Goal: Information Seeking & Learning: Learn about a topic

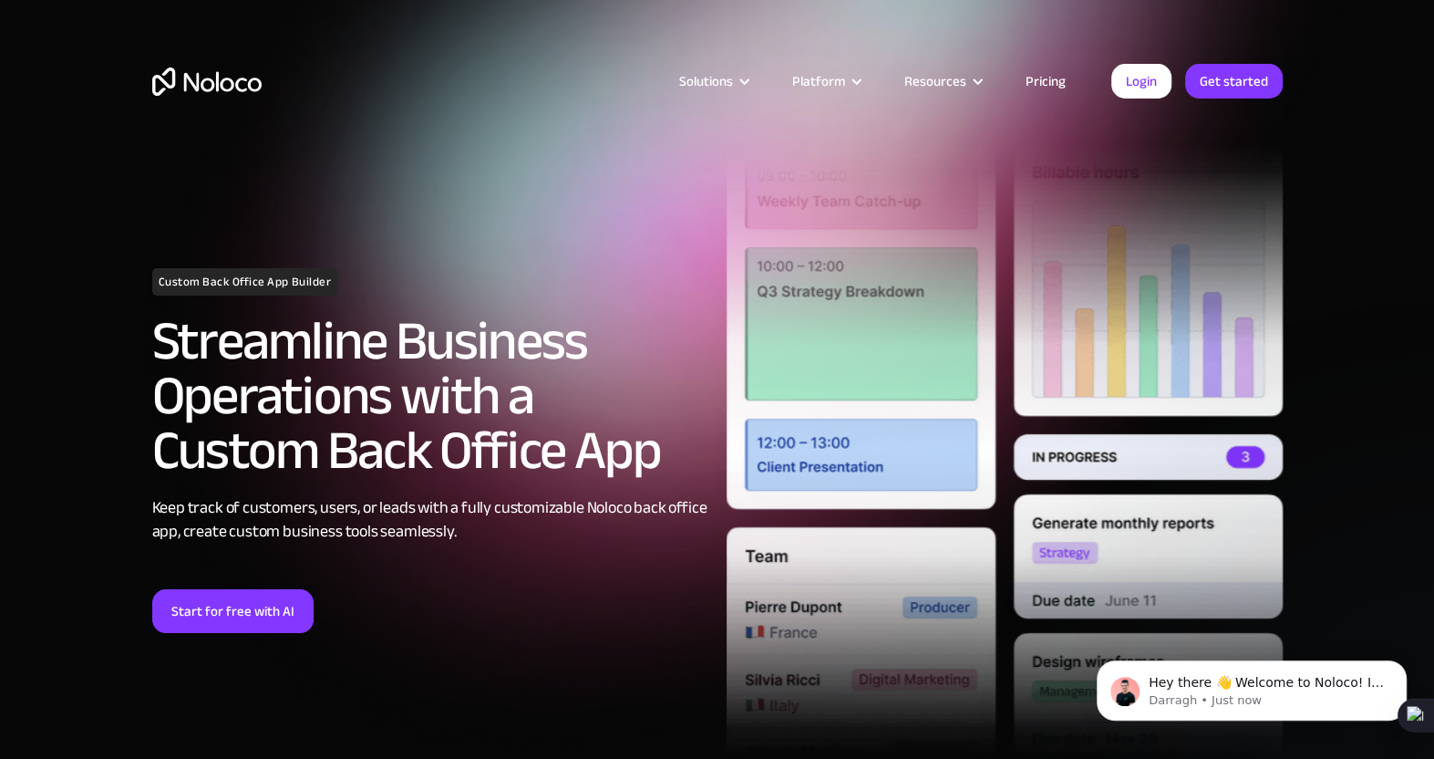
click at [1048, 75] on link "Pricing" at bounding box center [1046, 81] width 86 height 24
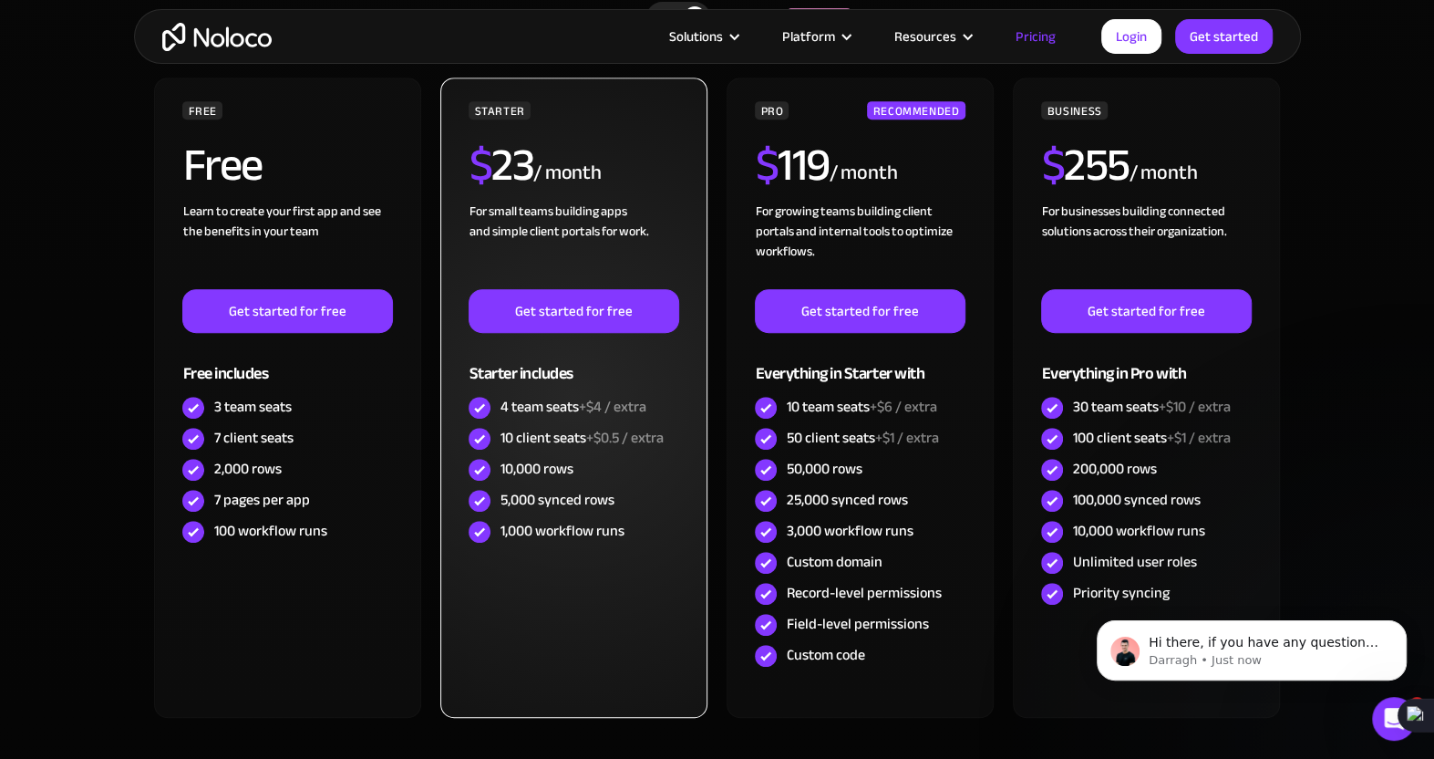
scroll to position [638, 0]
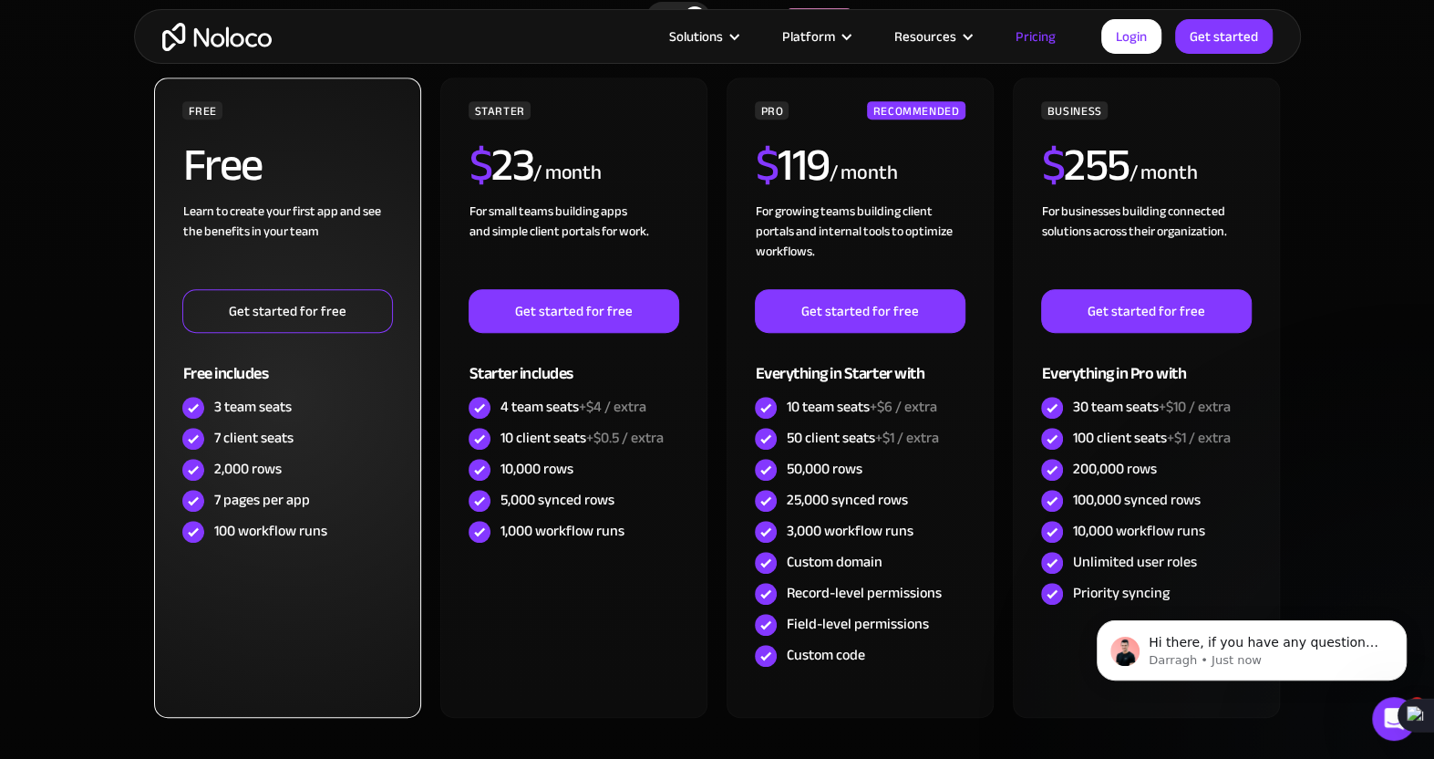
click at [286, 306] on link "Get started for free" at bounding box center [287, 311] width 210 height 44
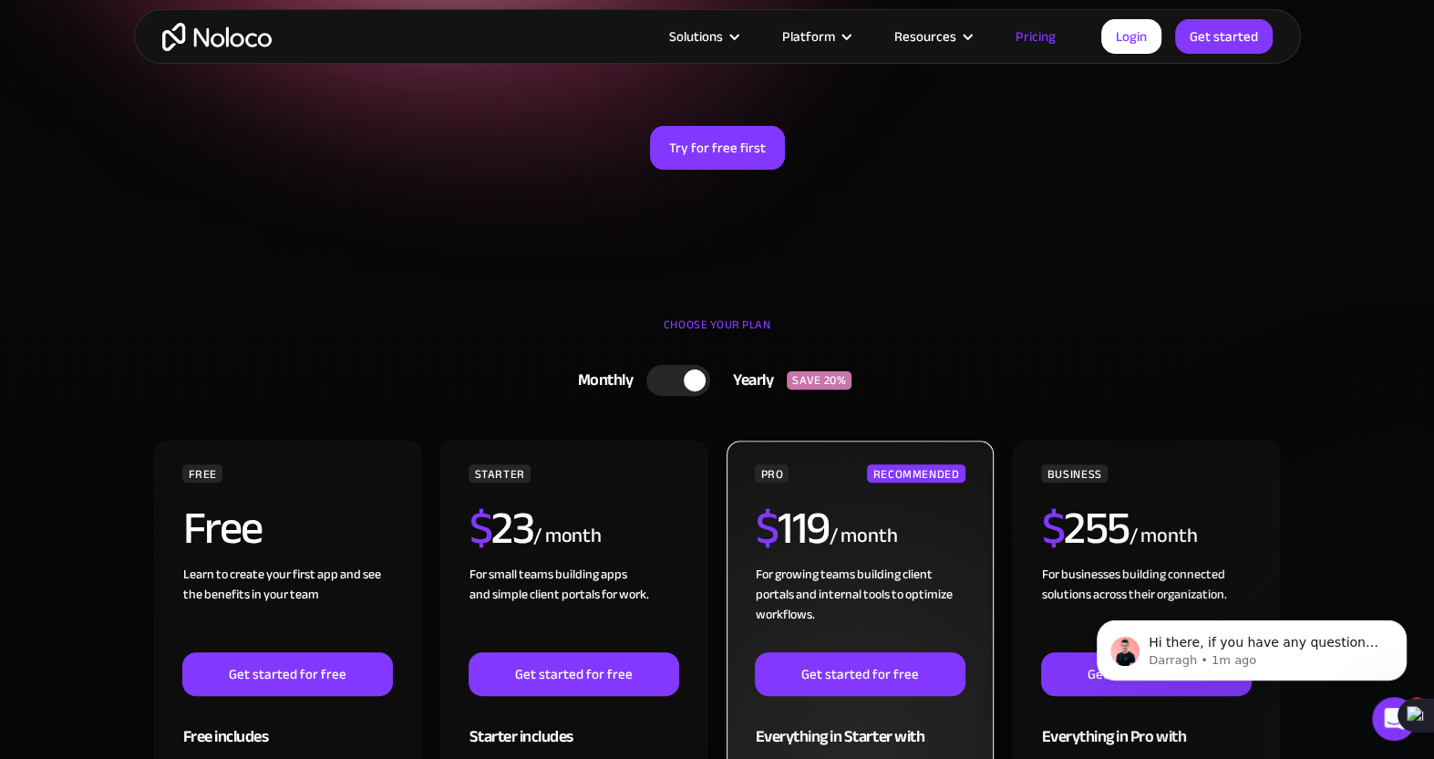
scroll to position [274, 0]
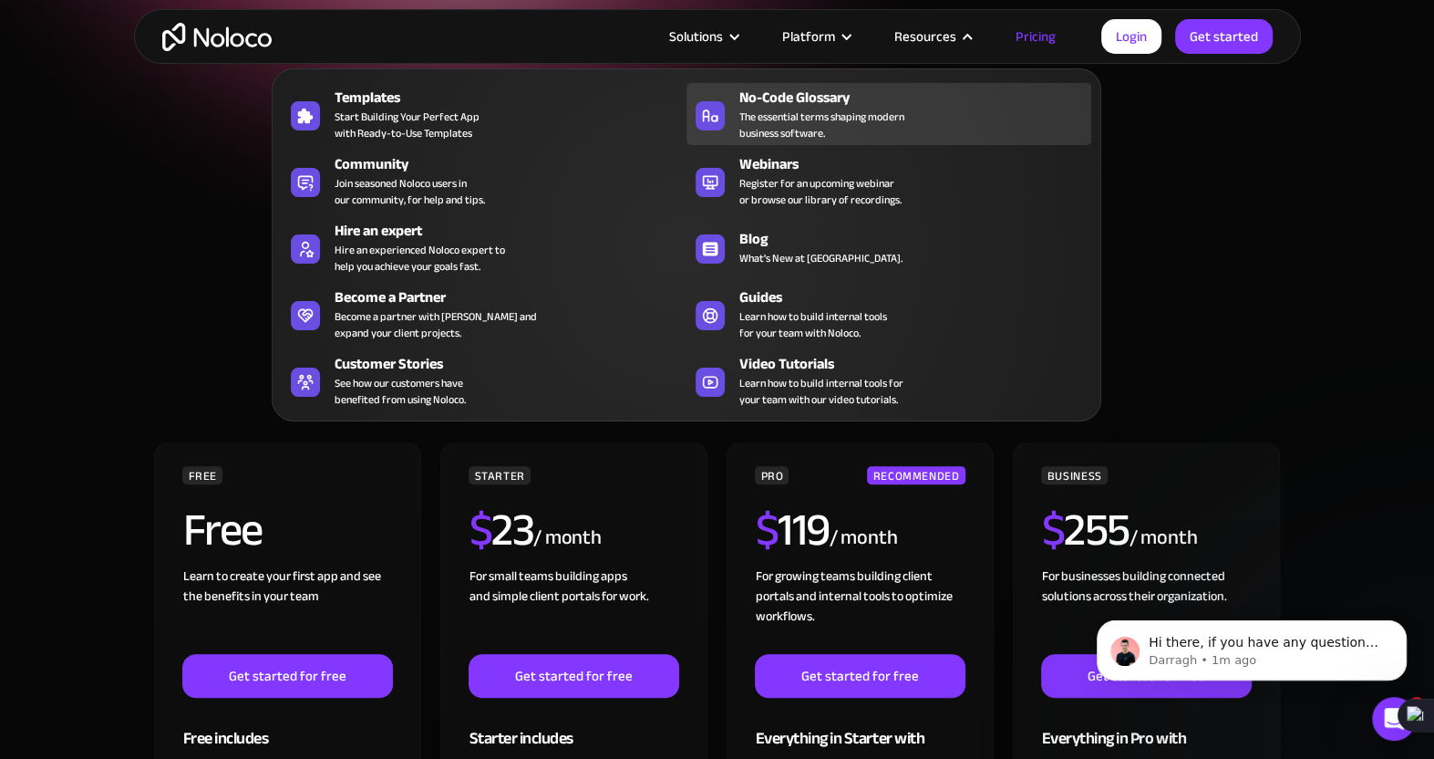
click at [820, 112] on span "The essential terms shaping modern business software." at bounding box center [822, 125] width 165 height 33
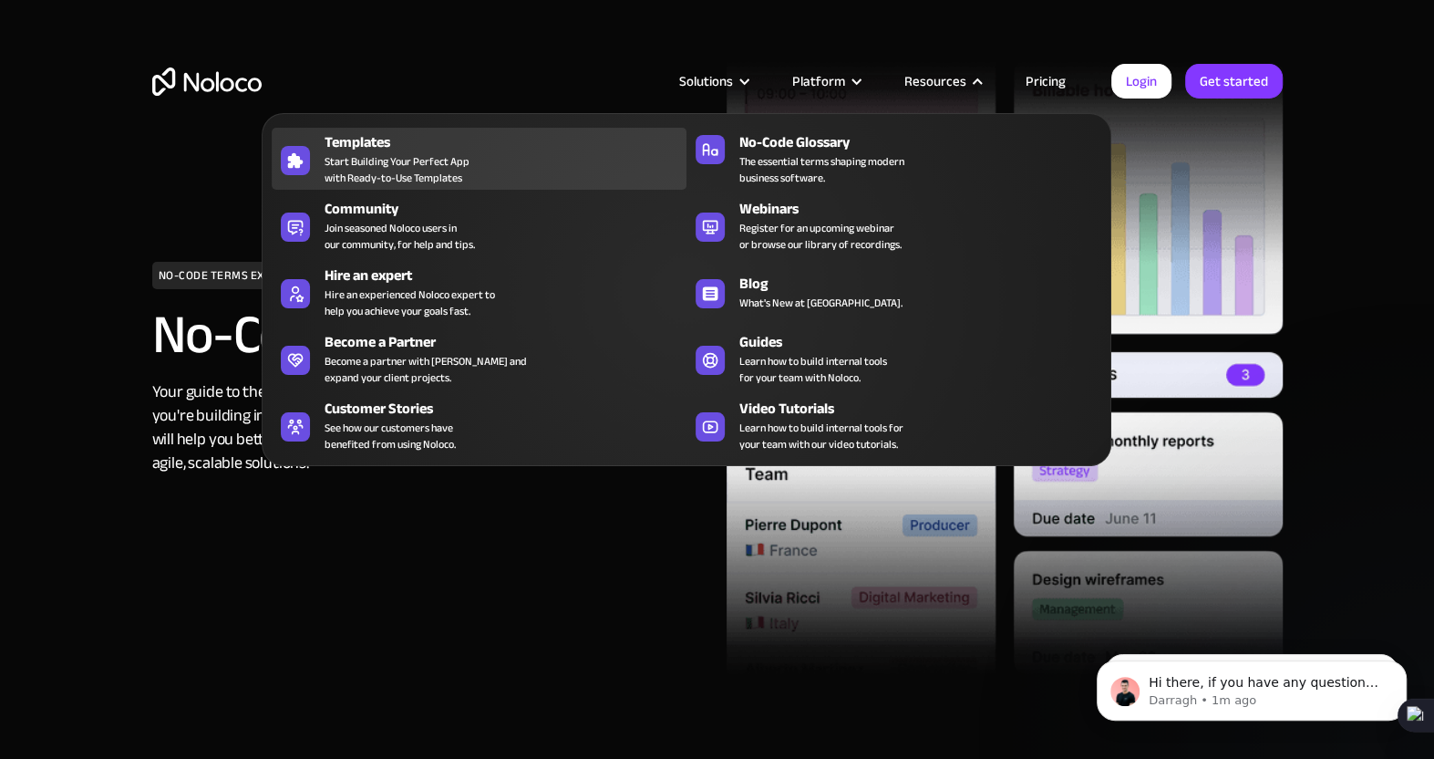
click at [428, 154] on span "Start Building Your Perfect App with Ready-to-Use Templates" at bounding box center [397, 169] width 145 height 33
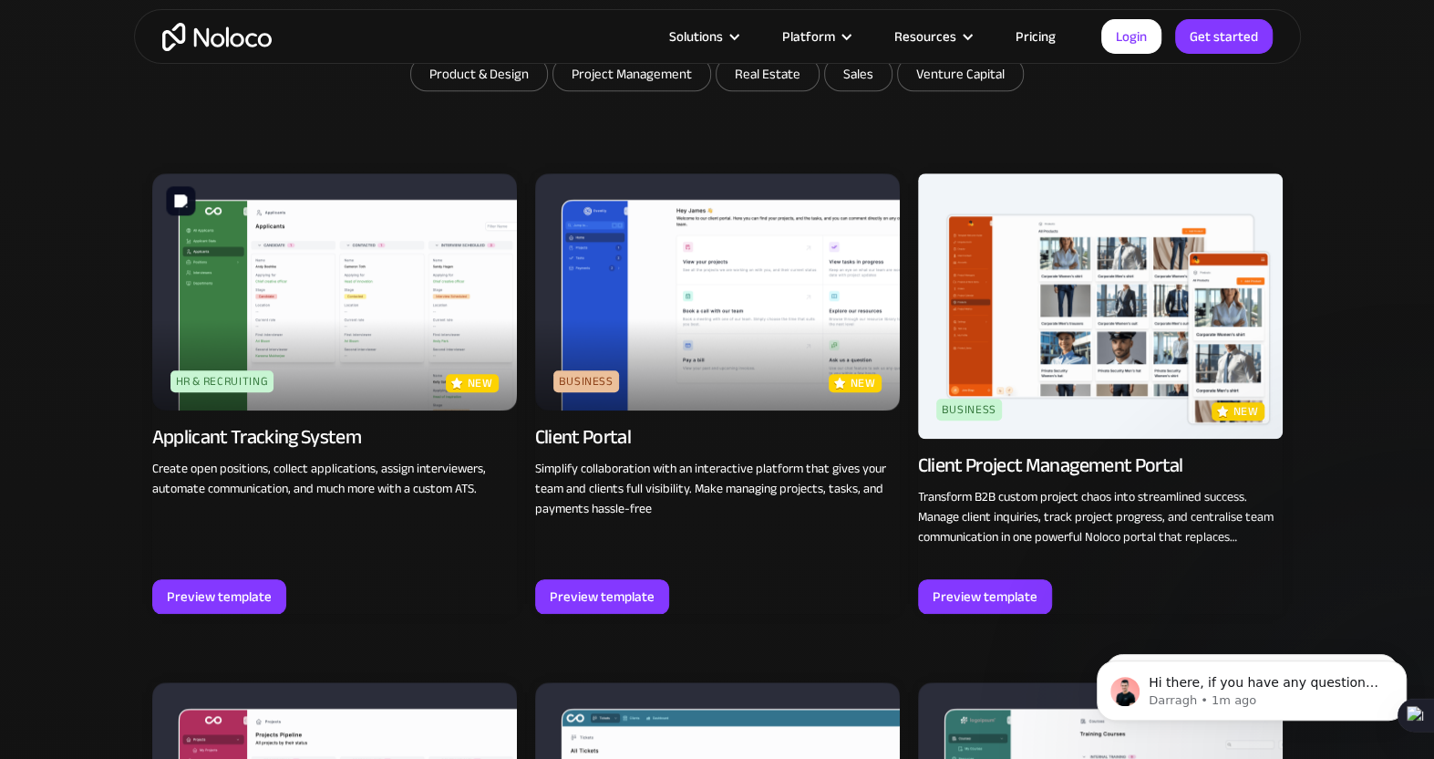
scroll to position [1185, 0]
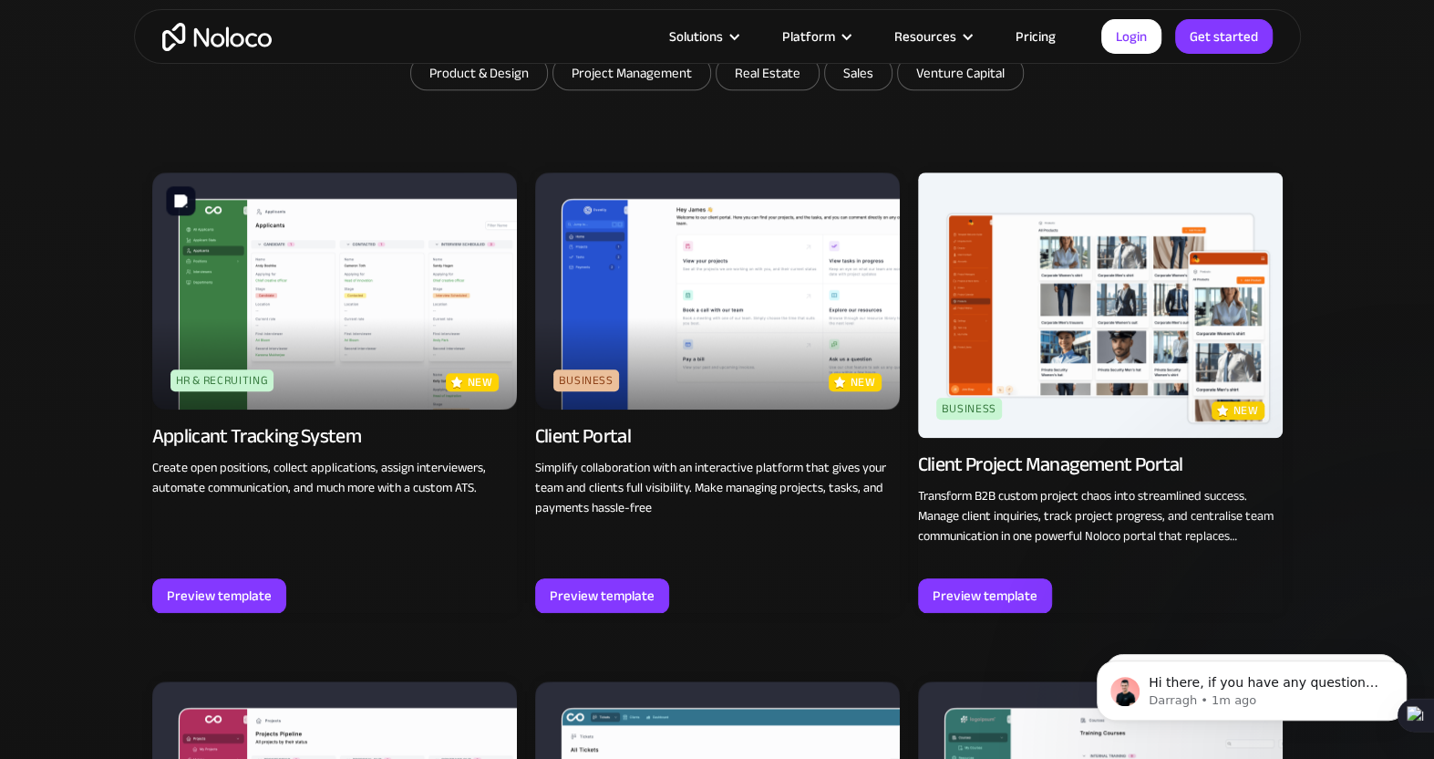
click at [364, 298] on img at bounding box center [334, 290] width 365 height 237
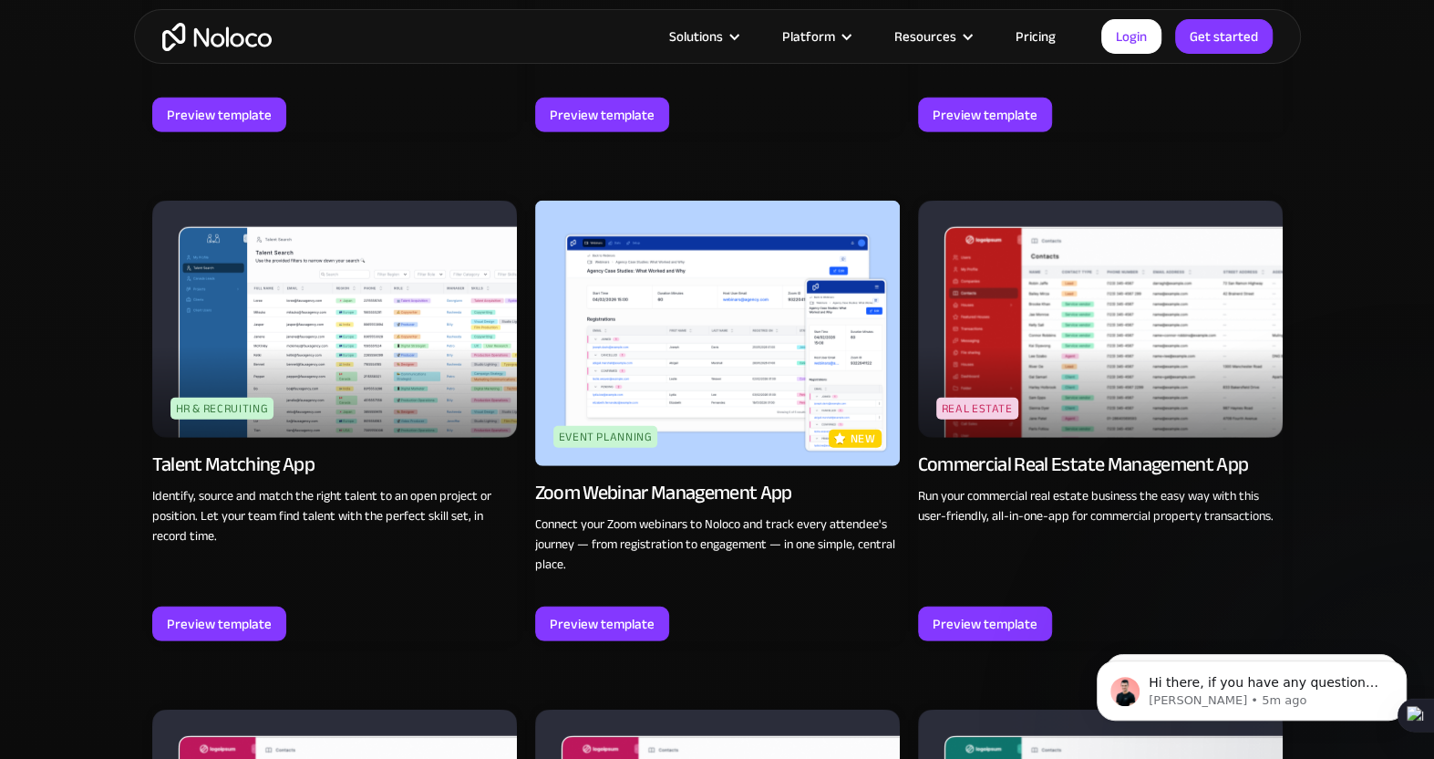
scroll to position [3716, 0]
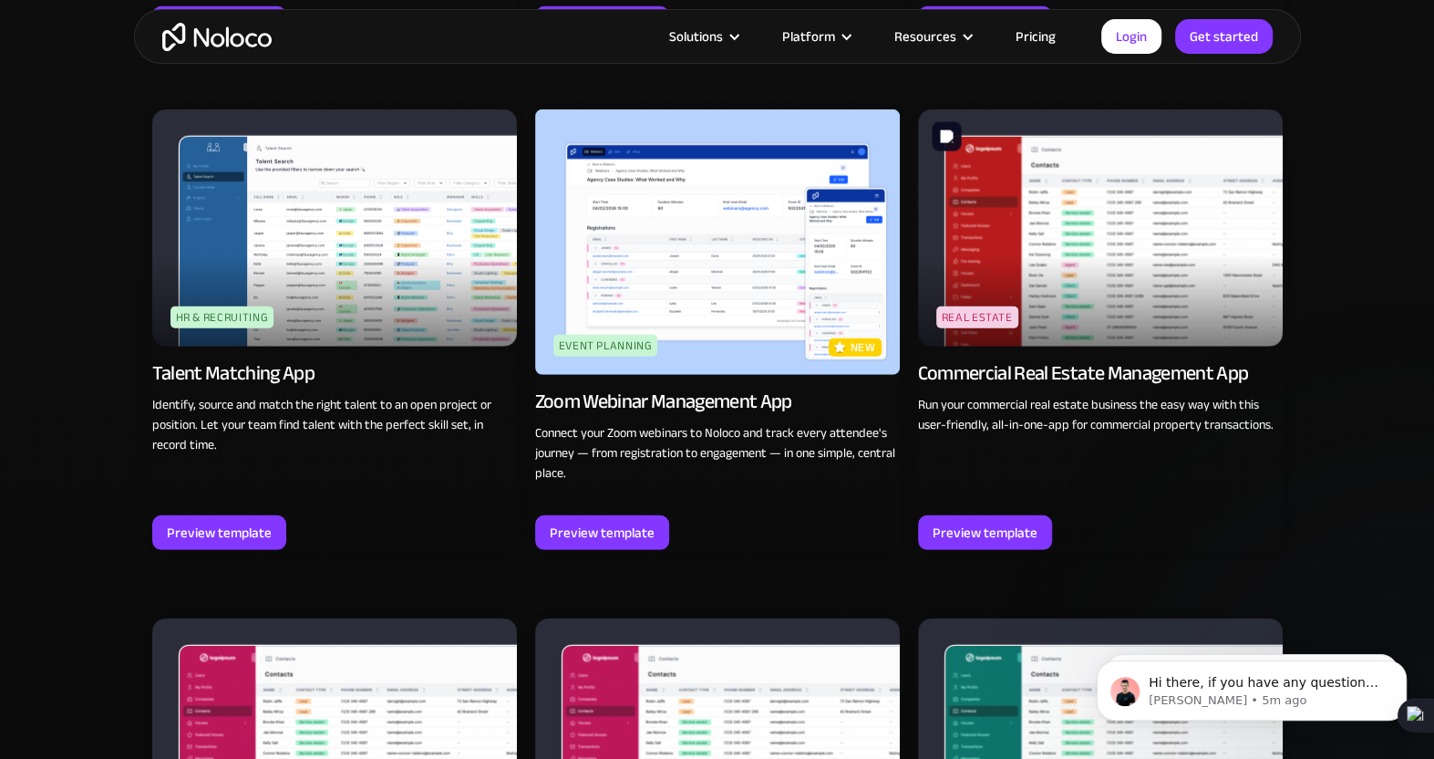
click at [1124, 265] on img at bounding box center [1100, 227] width 365 height 237
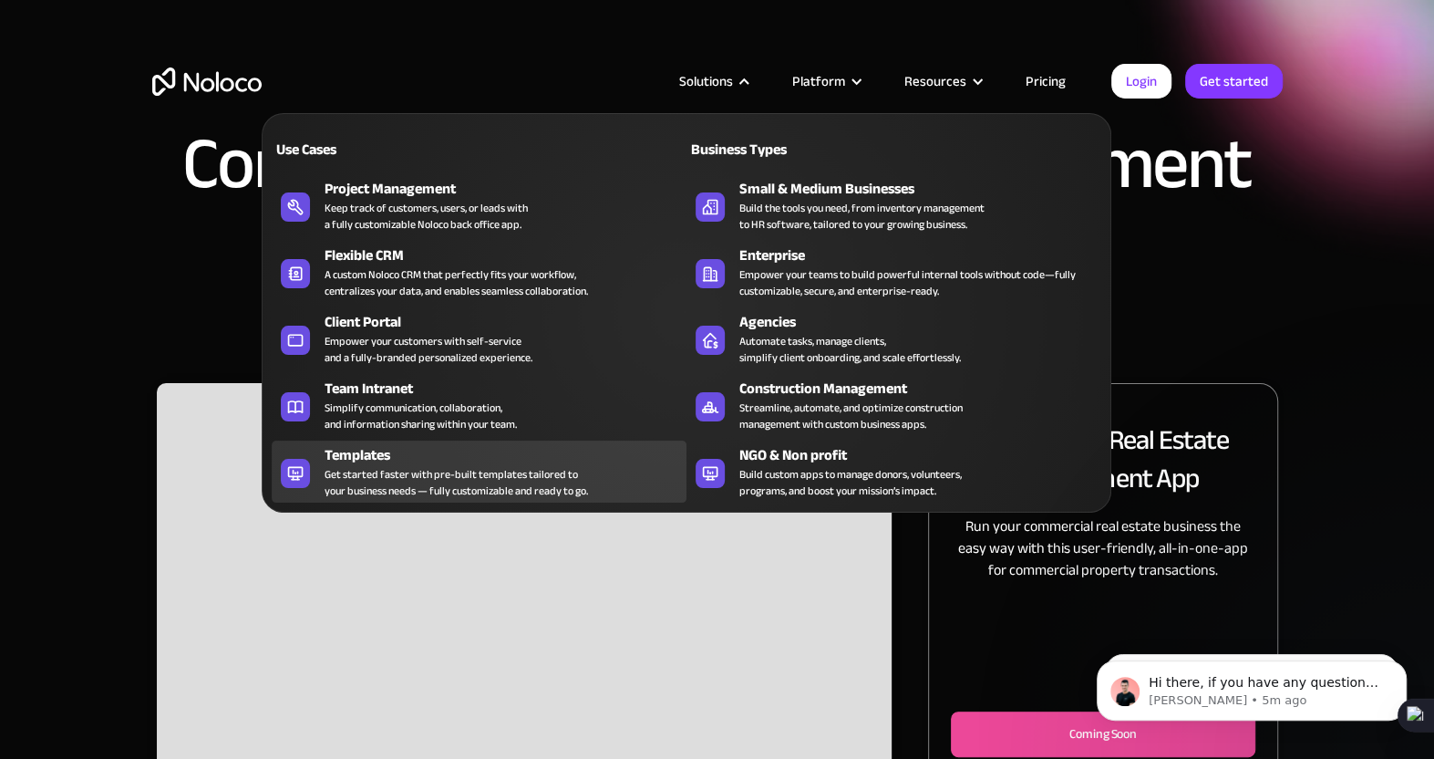
drag, startPoint x: 483, startPoint y: 466, endPoint x: 496, endPoint y: 467, distance: 12.8
click at [482, 467] on div "Get started faster with pre-built templates tailored to your business needs — f…" at bounding box center [457, 482] width 264 height 33
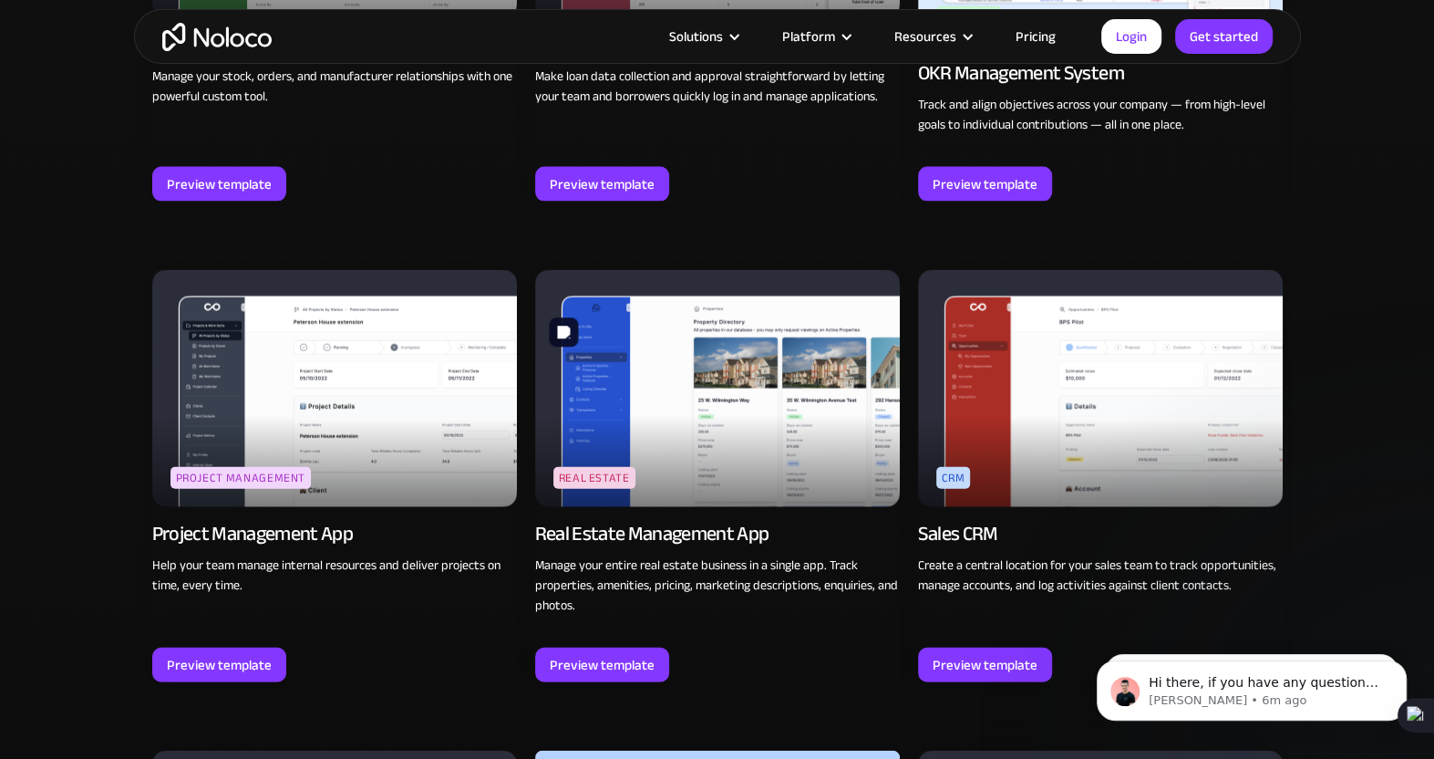
scroll to position [3101, 0]
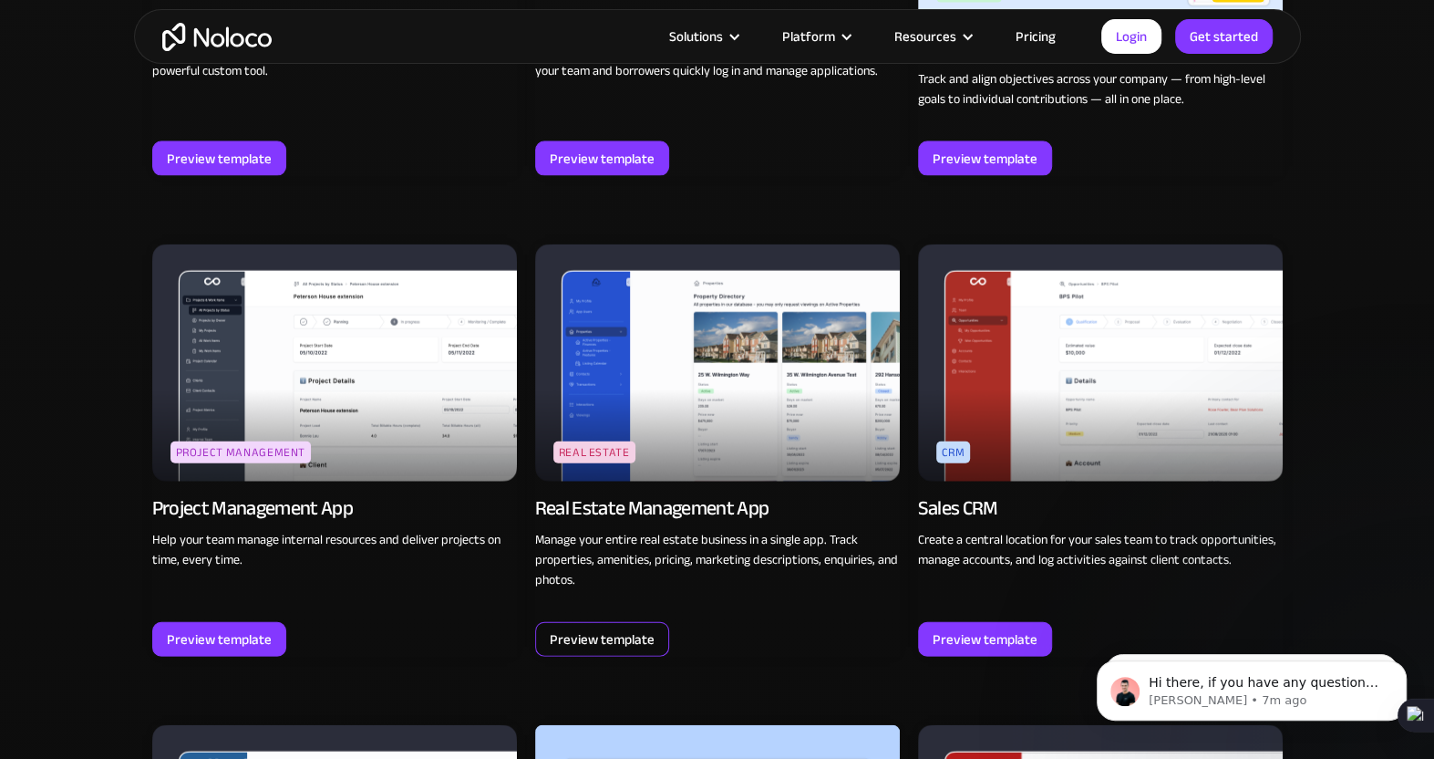
click at [602, 627] on div "Preview template" at bounding box center [602, 639] width 105 height 24
